Goal: Check status: Check status

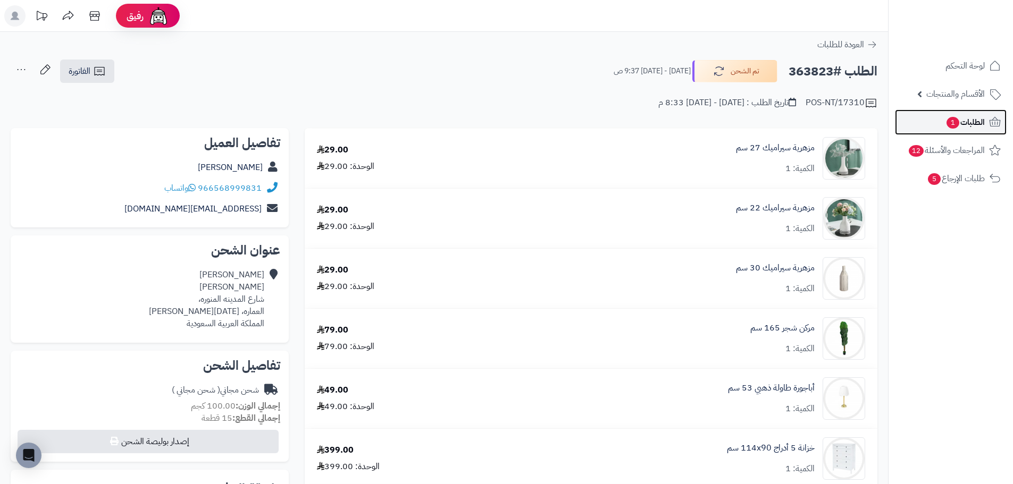
click at [979, 126] on span "الطلبات 1" at bounding box center [965, 122] width 39 height 15
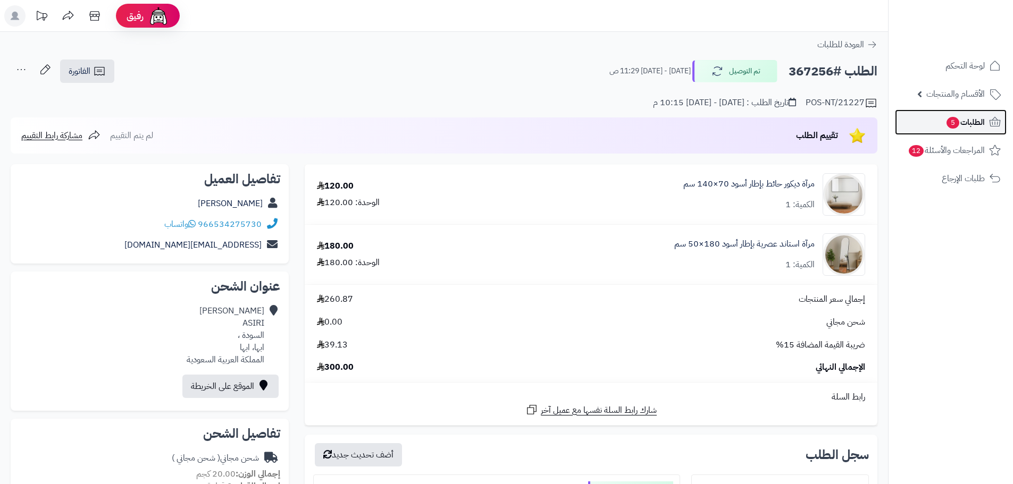
click at [968, 126] on span "الطلبات 5" at bounding box center [965, 122] width 39 height 15
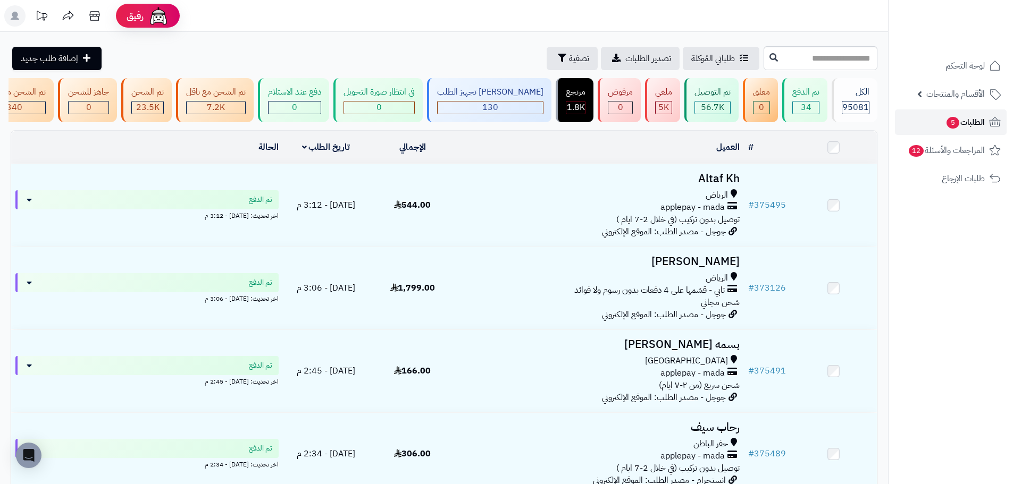
click at [972, 123] on span "الطلبات 5" at bounding box center [965, 122] width 39 height 15
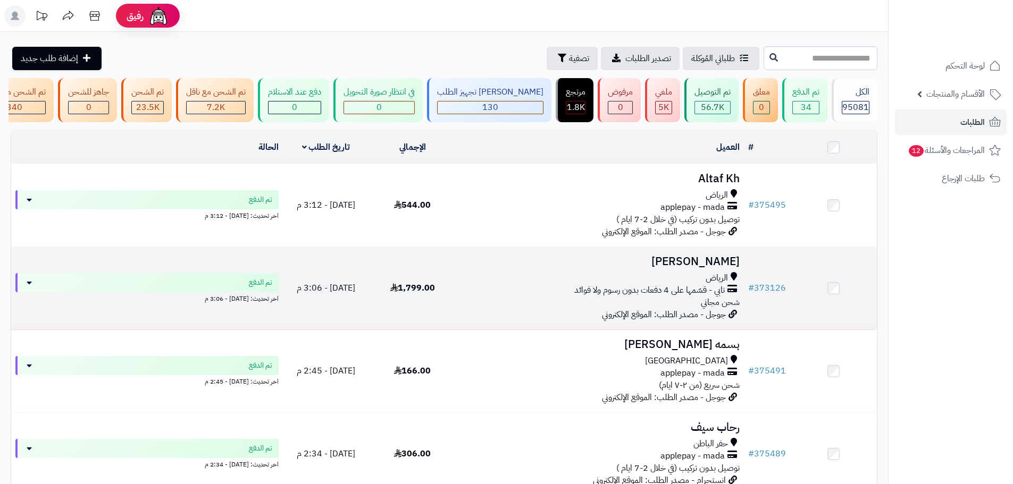
click at [583, 297] on span "تابي - قسّمها على 4 دفعات بدون رسوم ولا فوائد" at bounding box center [649, 291] width 151 height 12
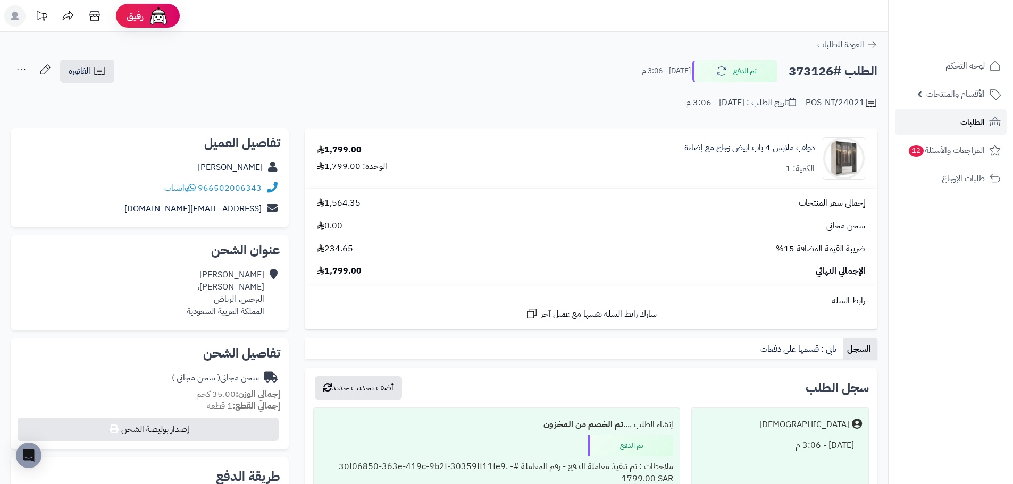
click at [960, 128] on link "الطلبات" at bounding box center [951, 123] width 112 height 26
